Goal: Task Accomplishment & Management: Use online tool/utility

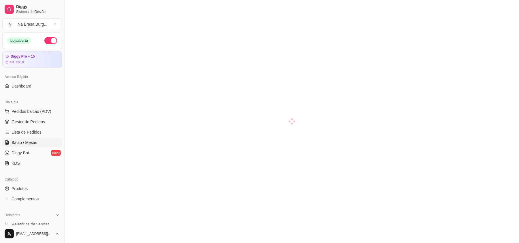
scroll to position [38, 0]
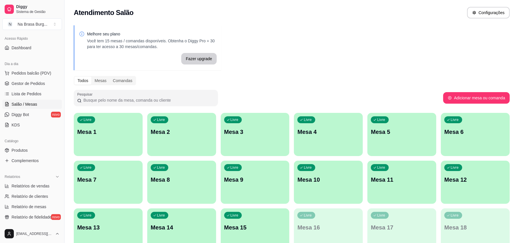
click at [20, 68] on div "Dia a dia" at bounding box center [32, 63] width 60 height 9
click at [22, 72] on span "Pedidos balcão (PDV)" at bounding box center [32, 73] width 40 height 6
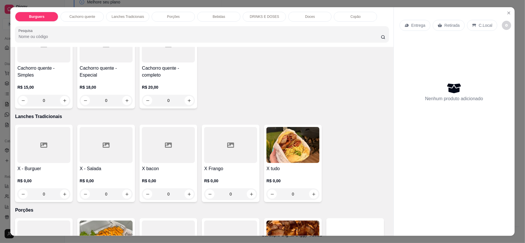
scroll to position [384, 0]
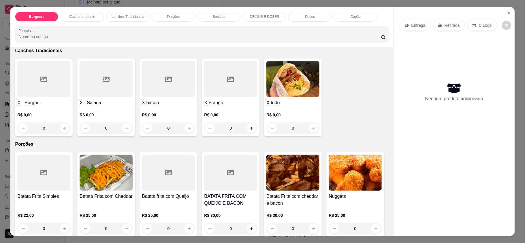
click at [185, 126] on div "0" at bounding box center [168, 129] width 53 height 12
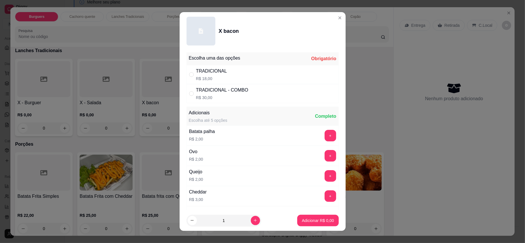
click at [210, 77] on p "R$ 18,00" at bounding box center [211, 79] width 31 height 6
radio input "true"
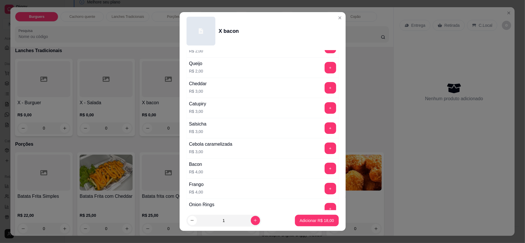
scroll to position [115, 0]
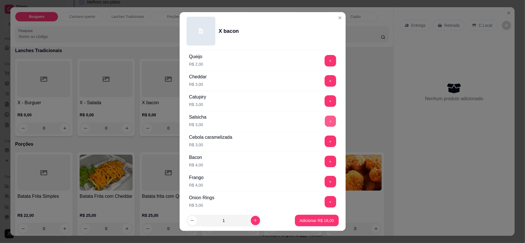
click at [325, 123] on button "+" at bounding box center [330, 121] width 11 height 11
click at [306, 219] on p "Adicionar R$ 21,00" at bounding box center [317, 221] width 34 height 6
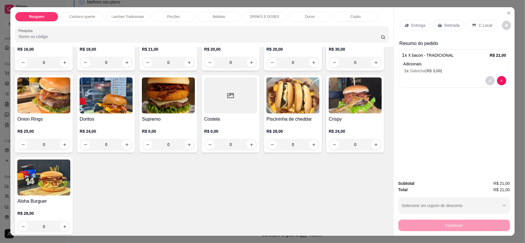
scroll to position [0, 0]
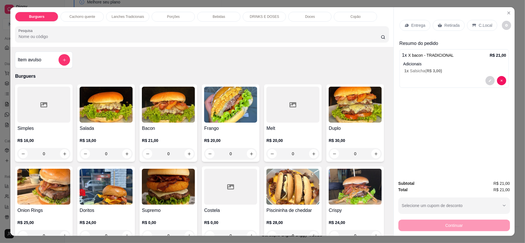
click at [185, 154] on div "0" at bounding box center [168, 154] width 53 height 12
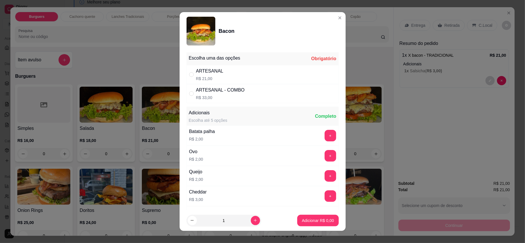
click at [261, 71] on div "ARTESANAL R$ 21,00" at bounding box center [263, 74] width 152 height 19
radio input "true"
click at [303, 220] on p "Adicionar R$ 21,00" at bounding box center [317, 221] width 34 height 6
type input "1"
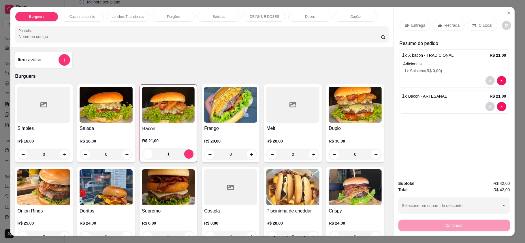
click at [411, 20] on div "Entrega" at bounding box center [415, 25] width 31 height 11
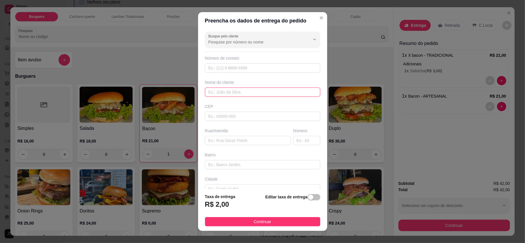
click at [244, 91] on input "text" at bounding box center [262, 92] width 115 height 9
type input "priscila"
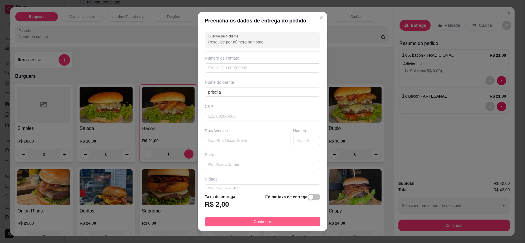
click at [258, 224] on span "Continuar" at bounding box center [263, 222] width 18 height 6
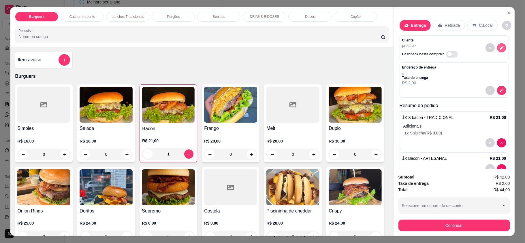
click at [499, 50] on icon "decrease-product-quantity" at bounding box center [501, 47] width 5 height 5
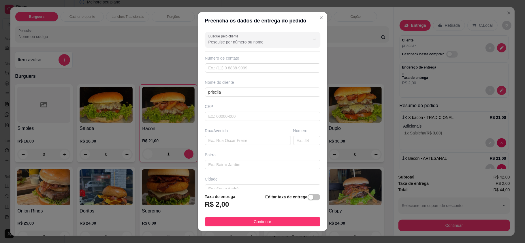
click at [251, 97] on div "Busque pelo cliente Número de contato Nome do cliente priscila CEP Rua/[GEOGRAP…" at bounding box center [262, 109] width 129 height 160
click at [255, 91] on input "priscila" at bounding box center [262, 92] width 115 height 9
click at [267, 222] on button "Continuar" at bounding box center [262, 221] width 115 height 9
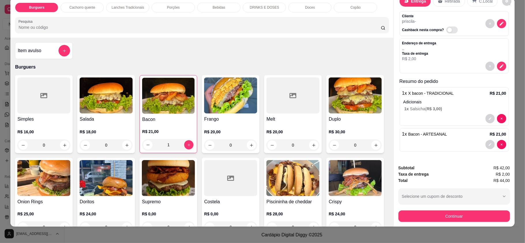
scroll to position [11, 0]
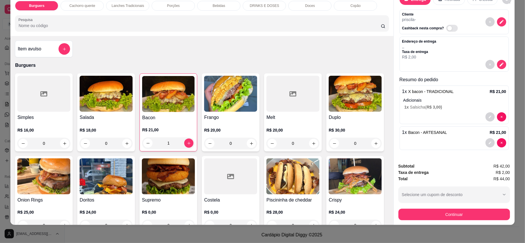
click at [440, 104] on div "1 x X bacon - TRADICIONAL R$ 21,00 Adicionais 1 x Salsicha ( R$ 3,00 )" at bounding box center [454, 105] width 109 height 39
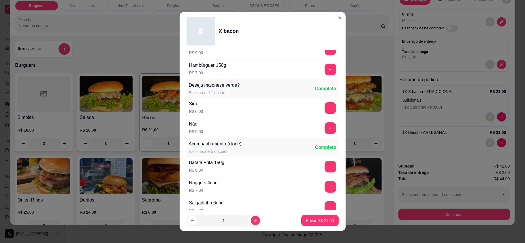
scroll to position [269, 0]
click at [325, 172] on button "+" at bounding box center [331, 166] width 12 height 12
click at [325, 187] on button "+" at bounding box center [331, 186] width 12 height 12
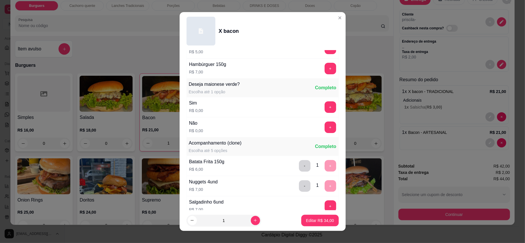
click at [300, 227] on footer "1 Editar R$ 34,00" at bounding box center [263, 220] width 166 height 21
click at [308, 221] on p "Editar R$ 34,00" at bounding box center [320, 221] width 28 height 6
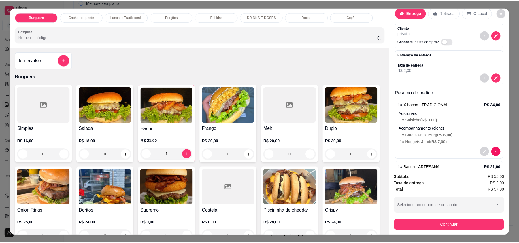
scroll to position [0, 0]
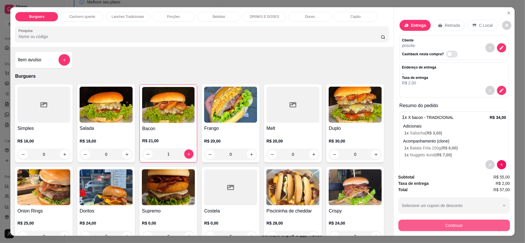
click at [447, 222] on button "Continuar" at bounding box center [454, 226] width 112 height 12
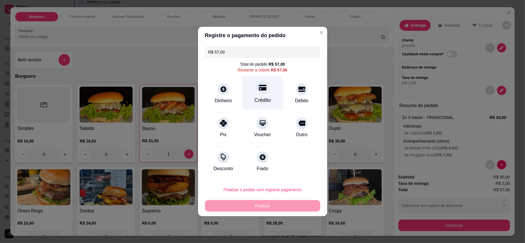
click at [260, 89] on icon at bounding box center [262, 88] width 7 height 6
type input "R$ 0,00"
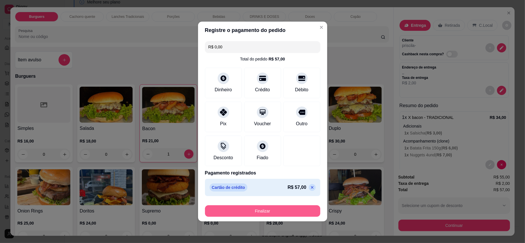
click at [292, 209] on button "Finalizar" at bounding box center [262, 212] width 115 height 12
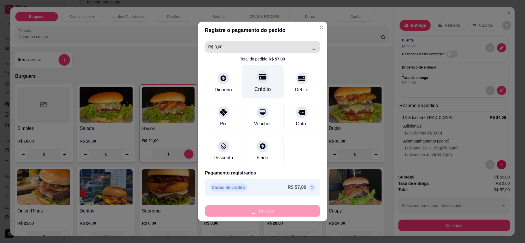
type input "0"
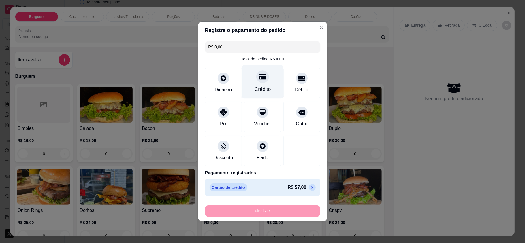
type input "-R$ 57,00"
click at [259, 76] on icon at bounding box center [262, 76] width 7 height 7
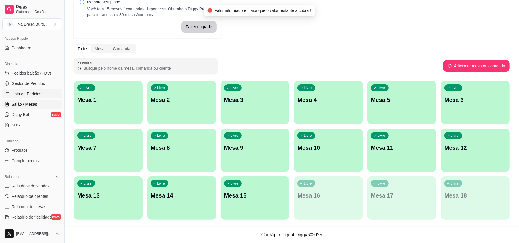
click at [40, 96] on span "Lista de Pedidos" at bounding box center [27, 94] width 30 height 6
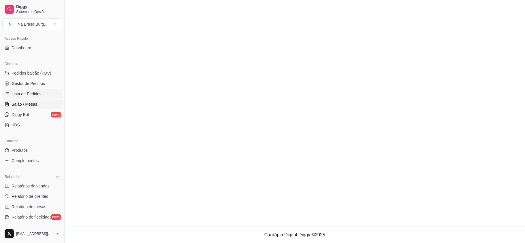
drag, startPoint x: 34, startPoint y: 108, endPoint x: 35, endPoint y: 105, distance: 3.6
click at [34, 108] on link "Salão / Mesas" at bounding box center [32, 104] width 60 height 9
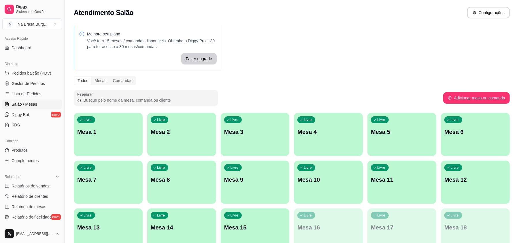
click at [39, 99] on ul "Pedidos balcão (PDV) Gestor de Pedidos Lista de Pedidos Salão / Mesas Diggy Bot…" at bounding box center [32, 99] width 60 height 61
click at [42, 95] on link "Lista de Pedidos" at bounding box center [32, 93] width 60 height 9
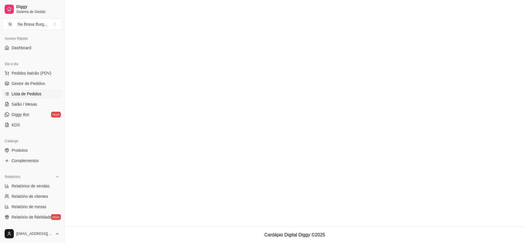
click at [96, 80] on main at bounding box center [295, 113] width 460 height 227
